Goal: Information Seeking & Learning: Learn about a topic

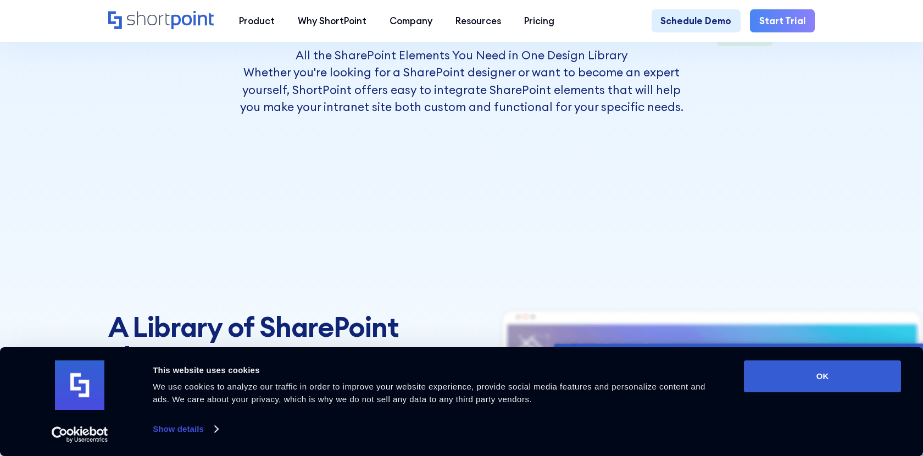
scroll to position [311, 0]
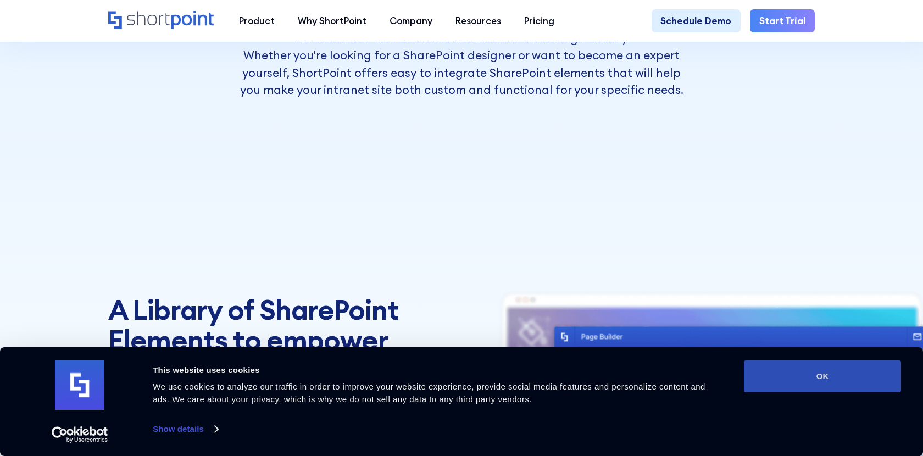
click at [815, 373] on button "OK" at bounding box center [822, 377] width 157 height 32
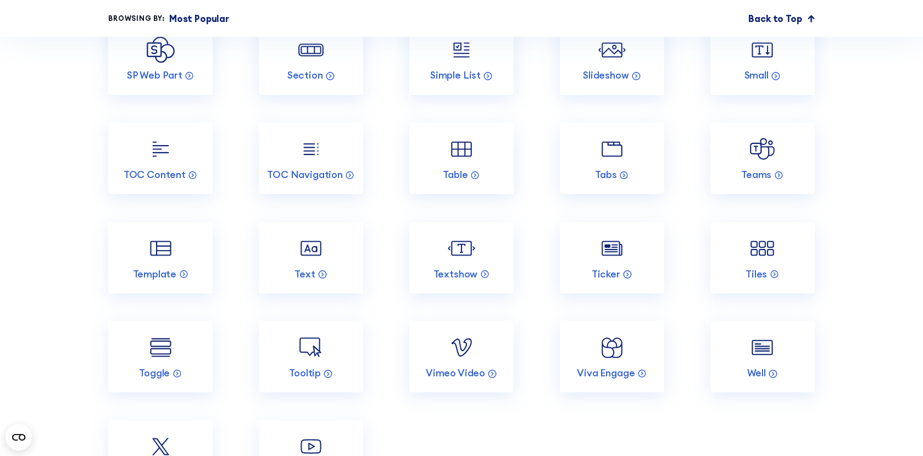
scroll to position [2050, 0]
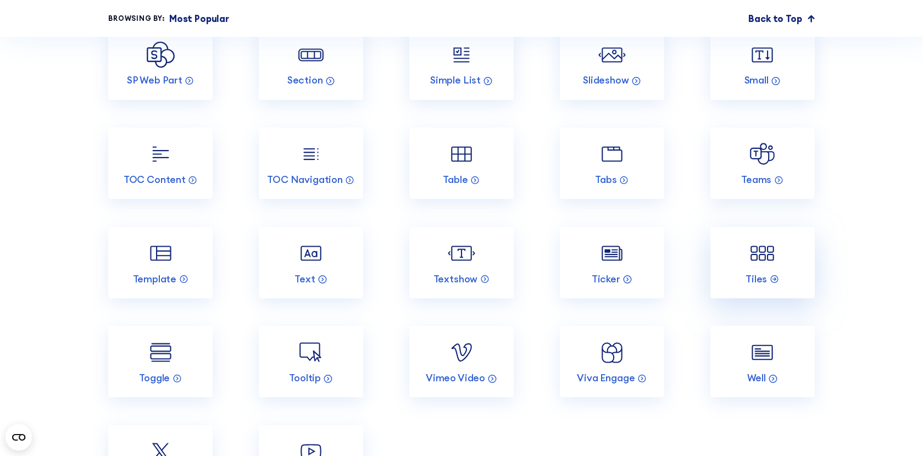
click at [772, 245] on img at bounding box center [762, 253] width 27 height 27
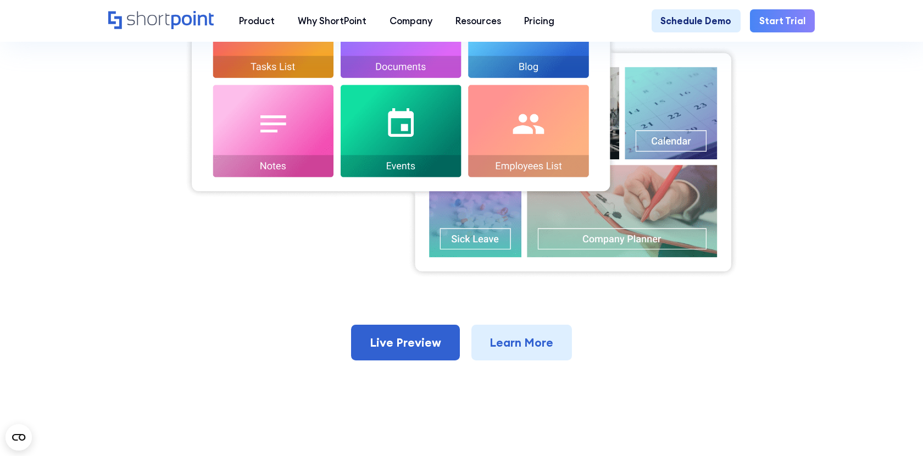
scroll to position [507, 0]
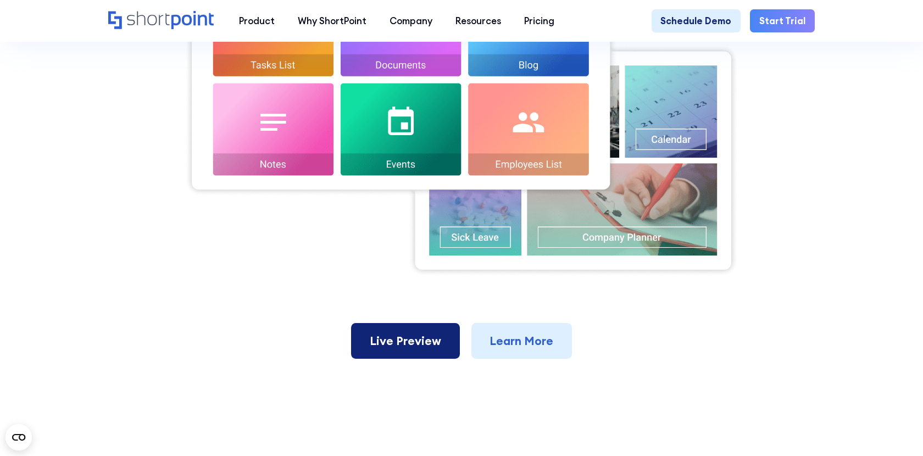
click at [419, 325] on link "Live Preview" at bounding box center [405, 341] width 108 height 36
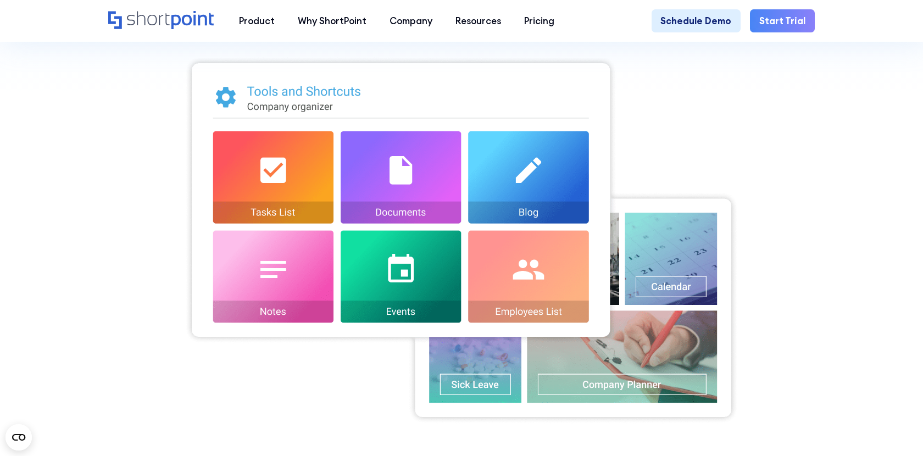
scroll to position [331, 0]
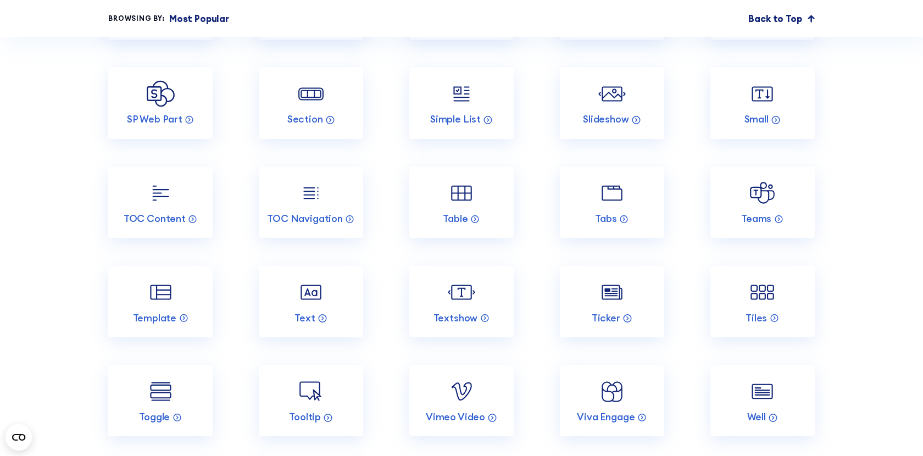
scroll to position [2015, 0]
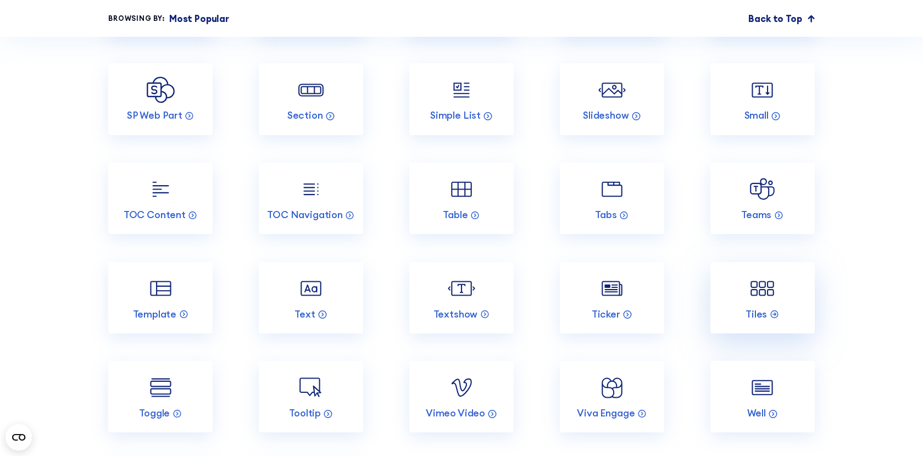
click at [766, 302] on link "Tiles" at bounding box center [763, 297] width 104 height 71
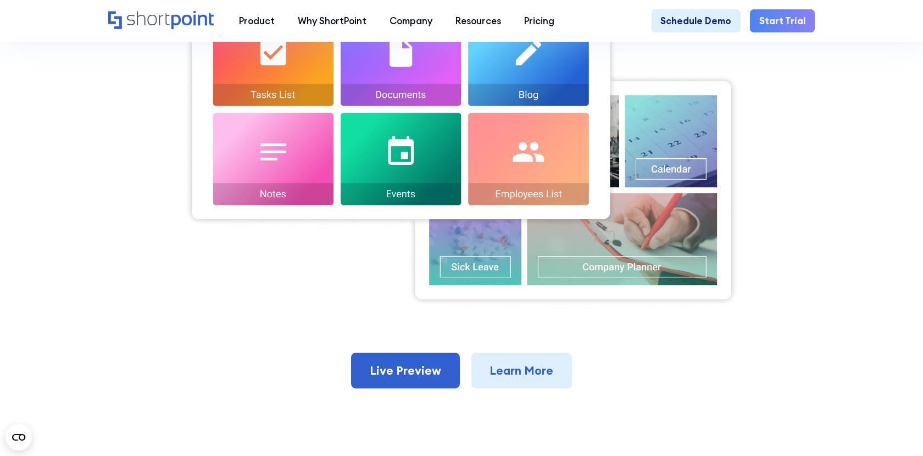
scroll to position [525, 0]
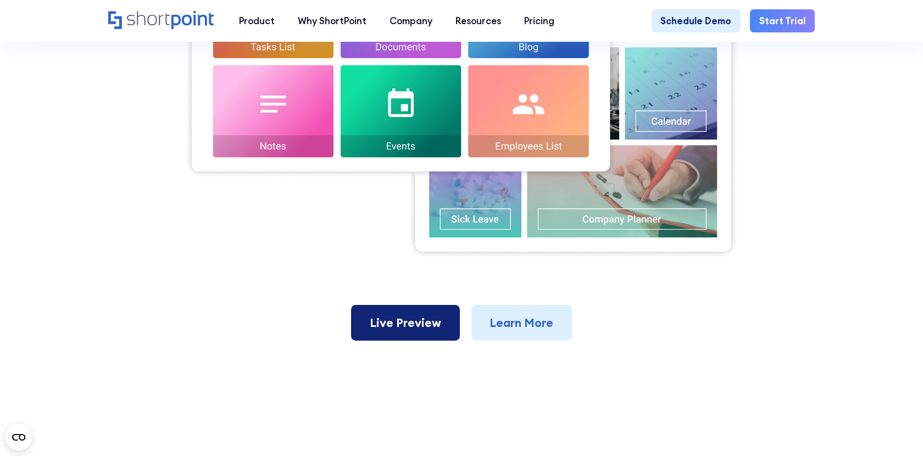
click at [394, 305] on link "Live Preview" at bounding box center [405, 323] width 108 height 36
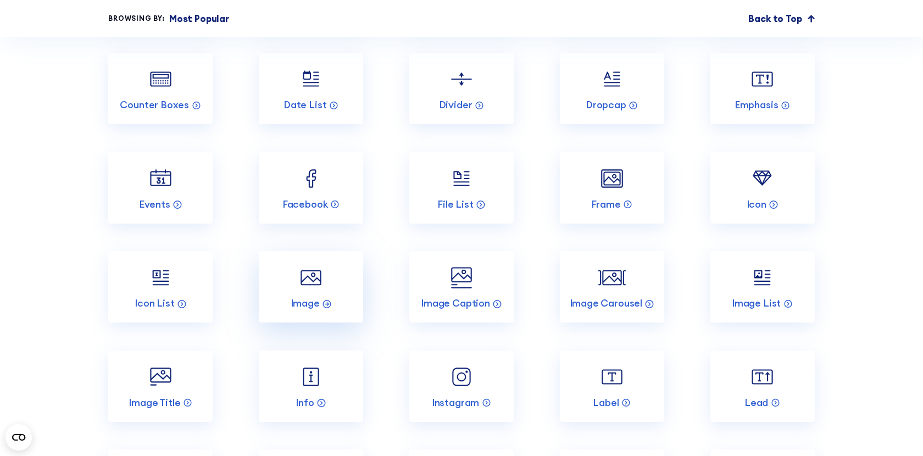
scroll to position [1429, 0]
click at [314, 273] on img at bounding box center [310, 278] width 27 height 27
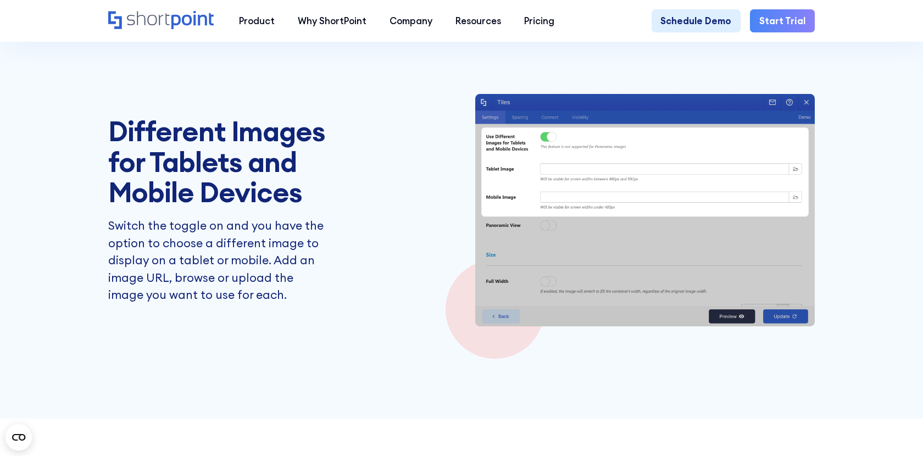
click at [541, 251] on img at bounding box center [644, 210] width 339 height 232
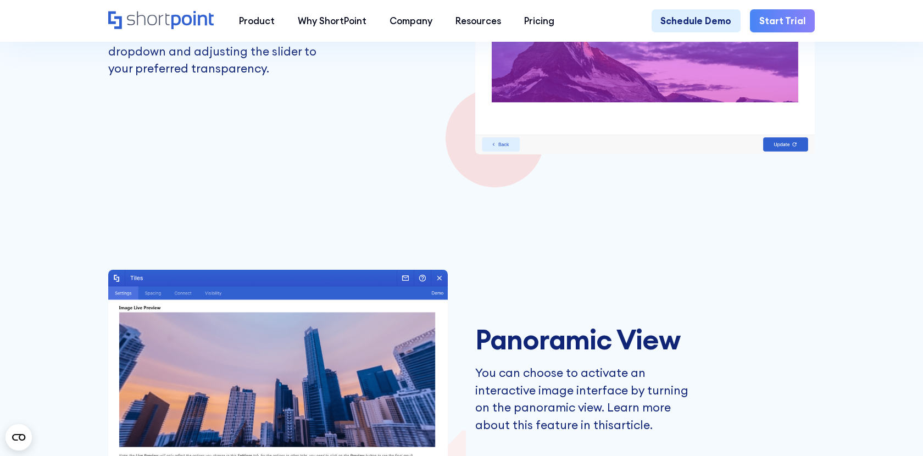
scroll to position [2000, 0]
